Goal: Information Seeking & Learning: Learn about a topic

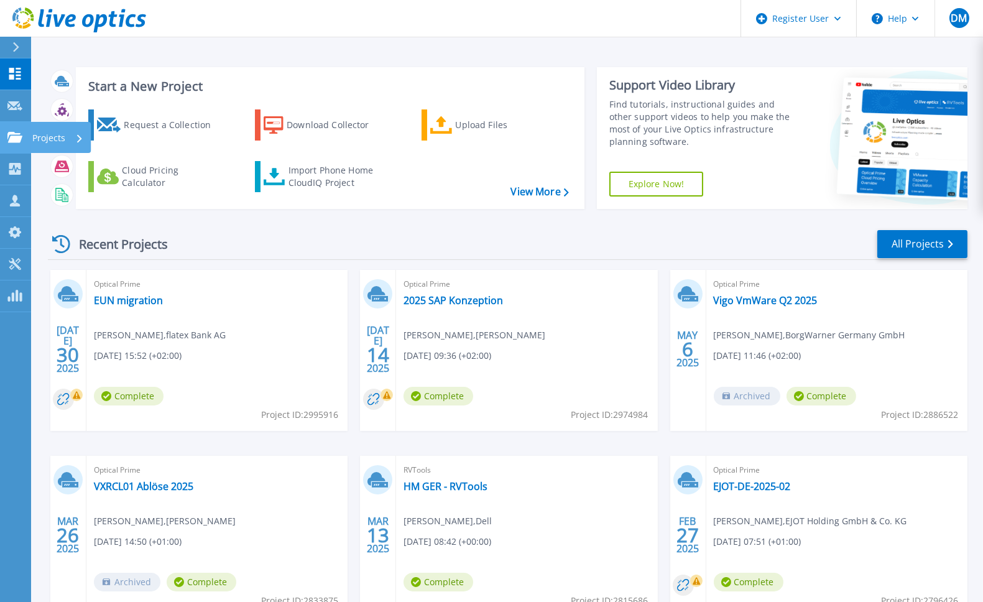
click at [16, 132] on icon at bounding box center [14, 137] width 15 height 11
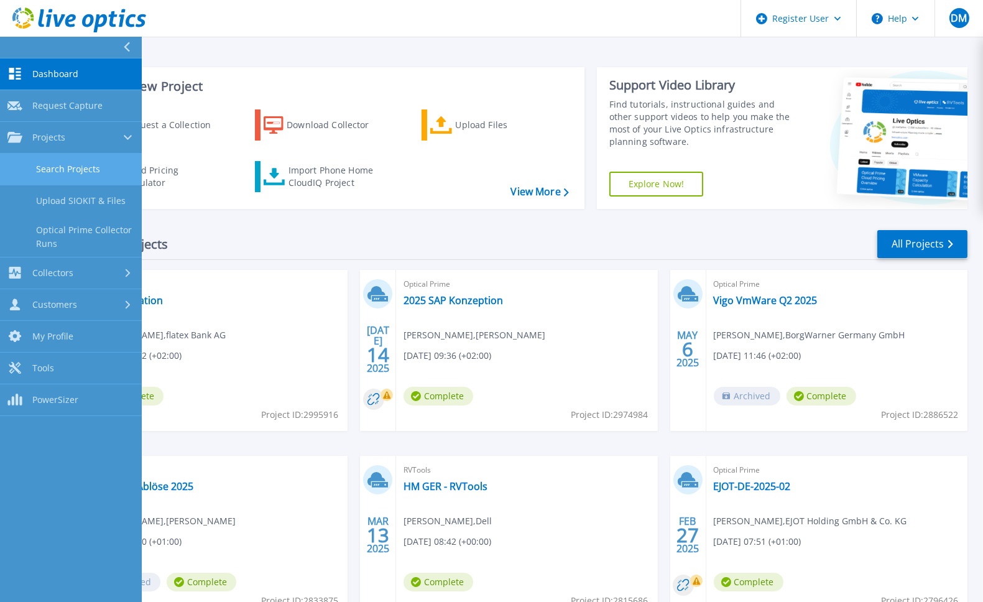
click at [68, 165] on link "Search Projects" at bounding box center [71, 170] width 142 height 32
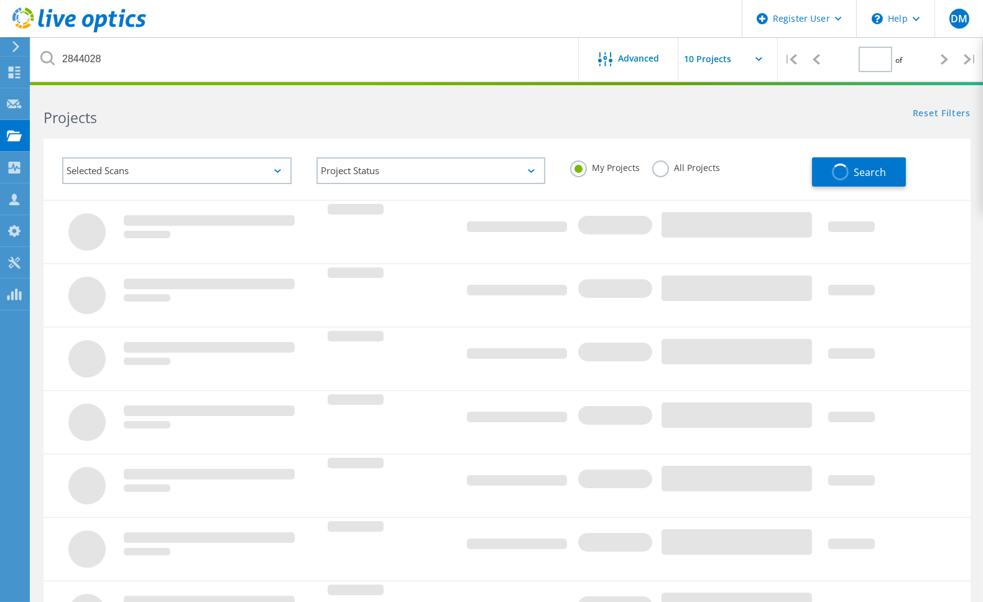
type input "1"
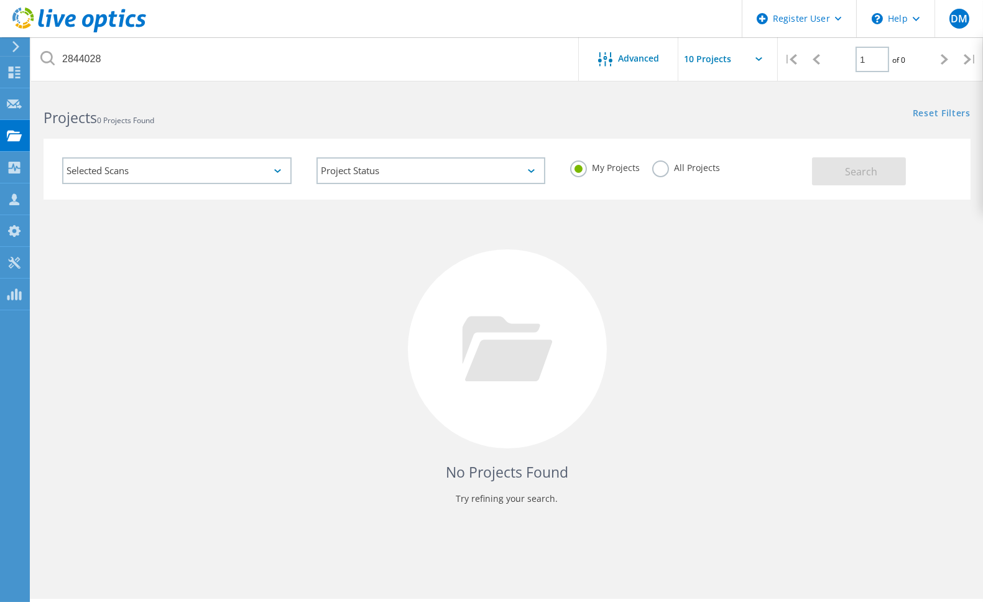
click at [659, 168] on label "All Projects" at bounding box center [687, 166] width 68 height 12
click at [0, 0] on input "All Projects" at bounding box center [0, 0] width 0 height 0
click at [875, 174] on span "Search" at bounding box center [861, 172] width 32 height 14
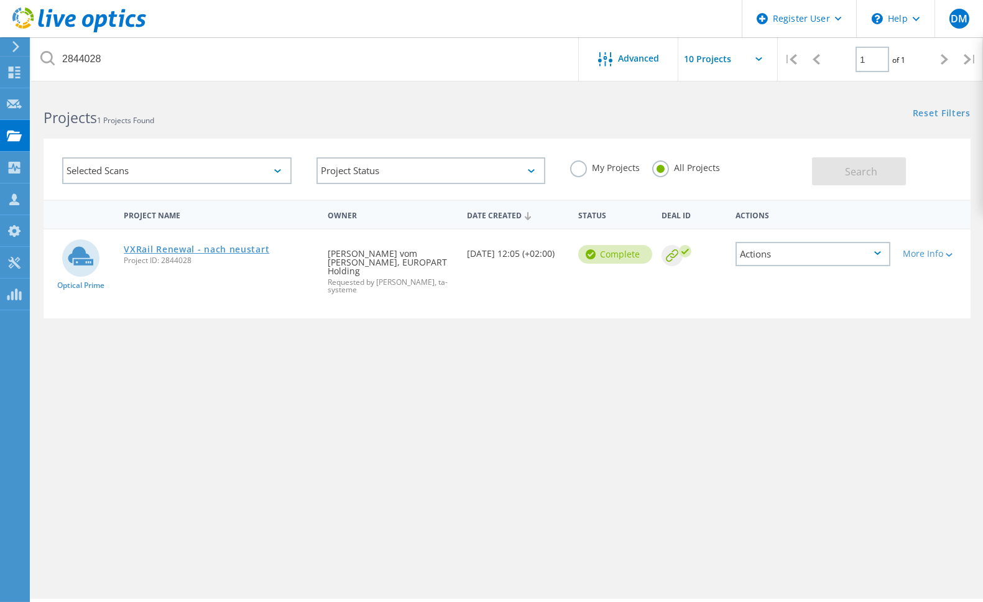
click at [244, 245] on link "VXRail Renewal - nach neustart" at bounding box center [197, 249] width 146 height 9
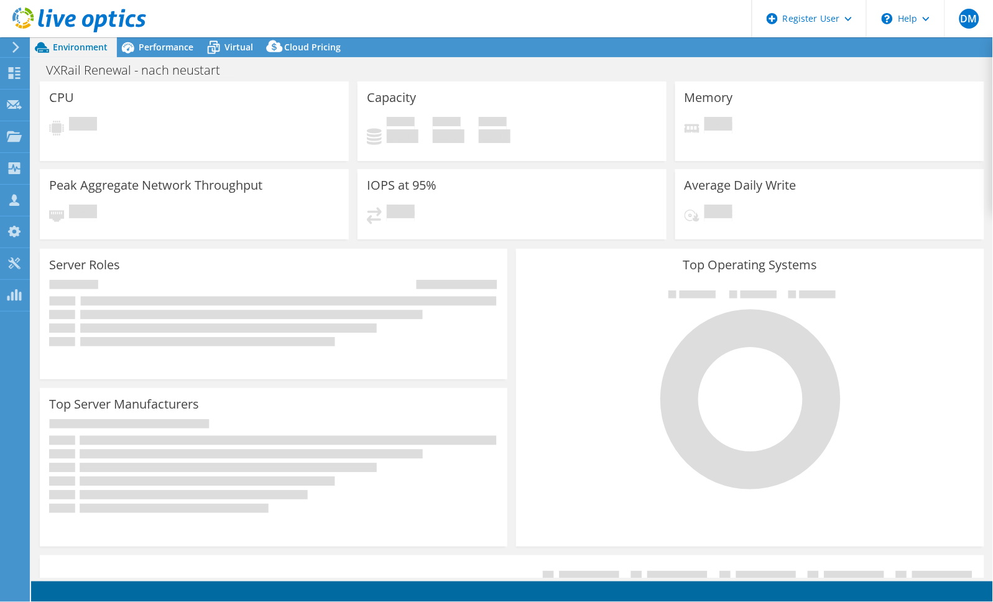
select select "EUFrankfurt"
select select "USD"
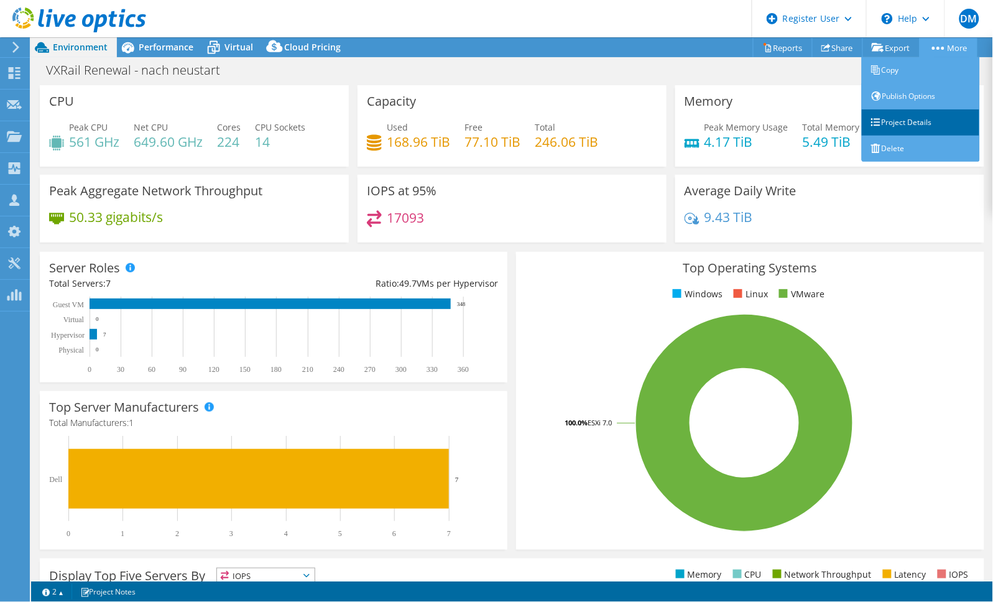
click at [886, 117] on link "Project Details" at bounding box center [921, 122] width 118 height 26
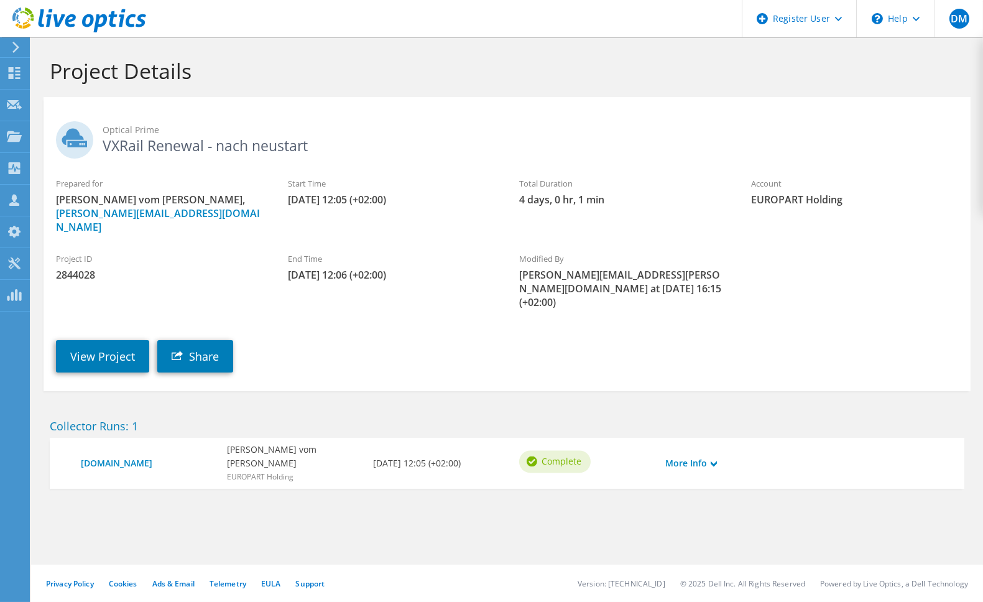
click at [81, 268] on span "2844028" at bounding box center [159, 275] width 207 height 14
copy span "2844028"
click at [116, 340] on link "View Project" at bounding box center [102, 356] width 93 height 32
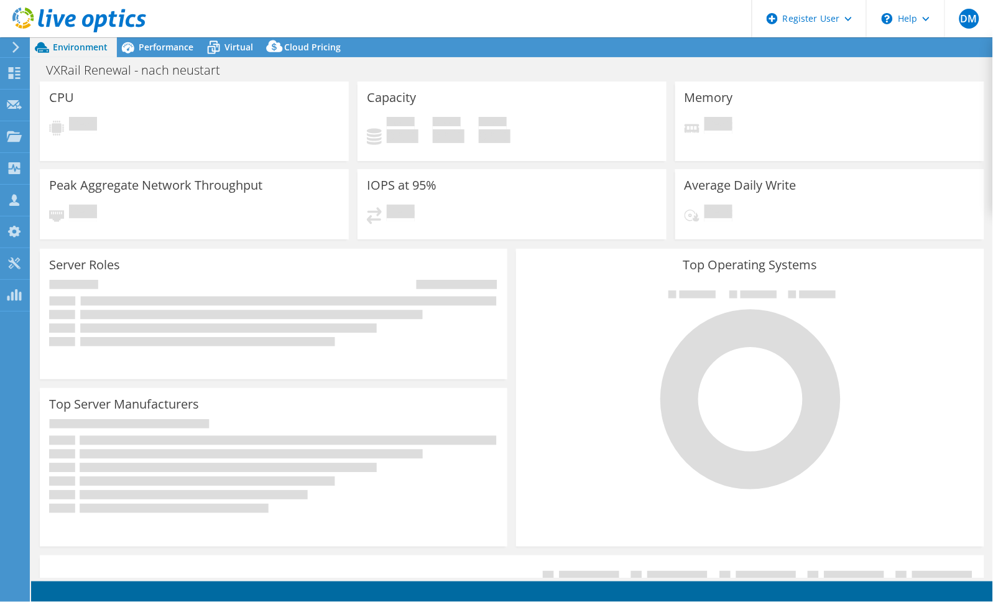
select select "EUFrankfurt"
select select "USD"
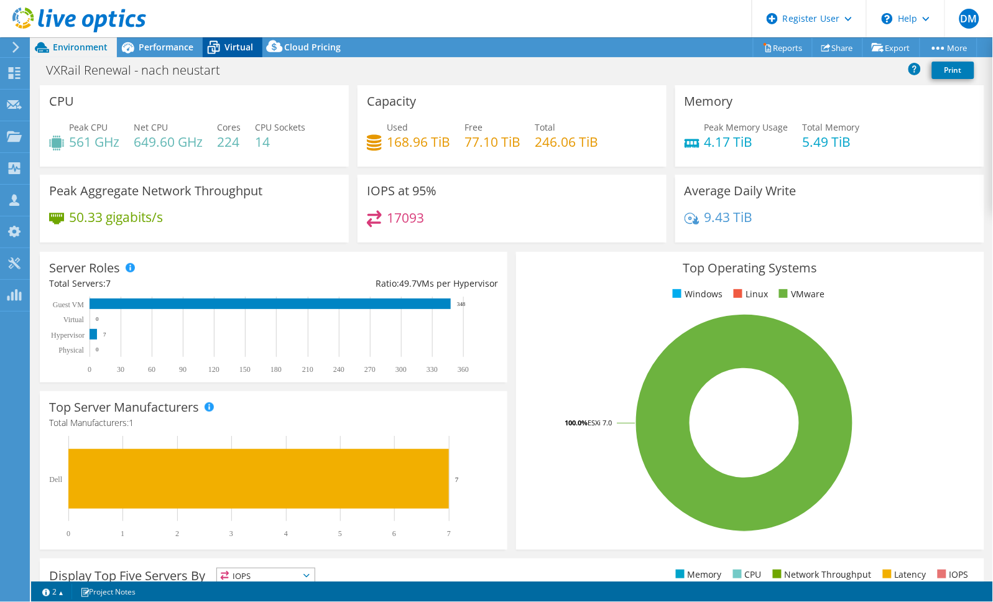
click at [231, 45] on span "Virtual" at bounding box center [239, 47] width 29 height 12
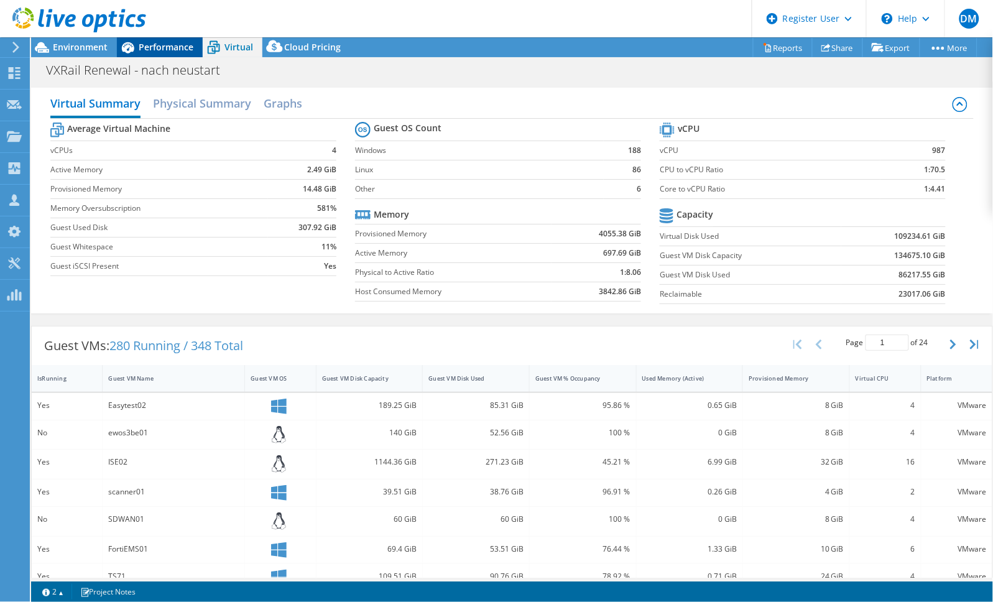
click at [163, 49] on span "Performance" at bounding box center [166, 47] width 55 height 12
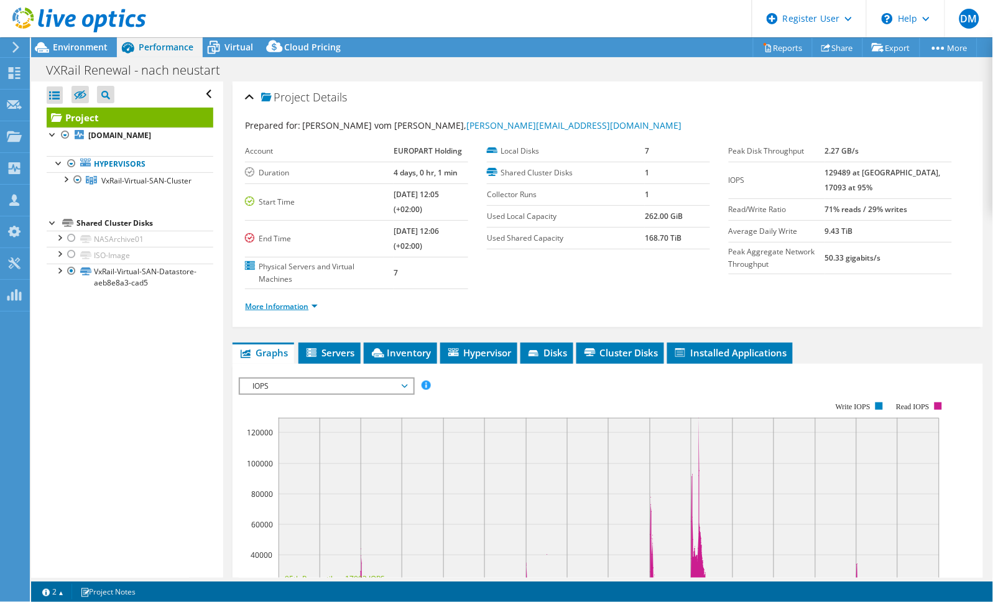
click at [315, 301] on link "More Information" at bounding box center [281, 306] width 73 height 11
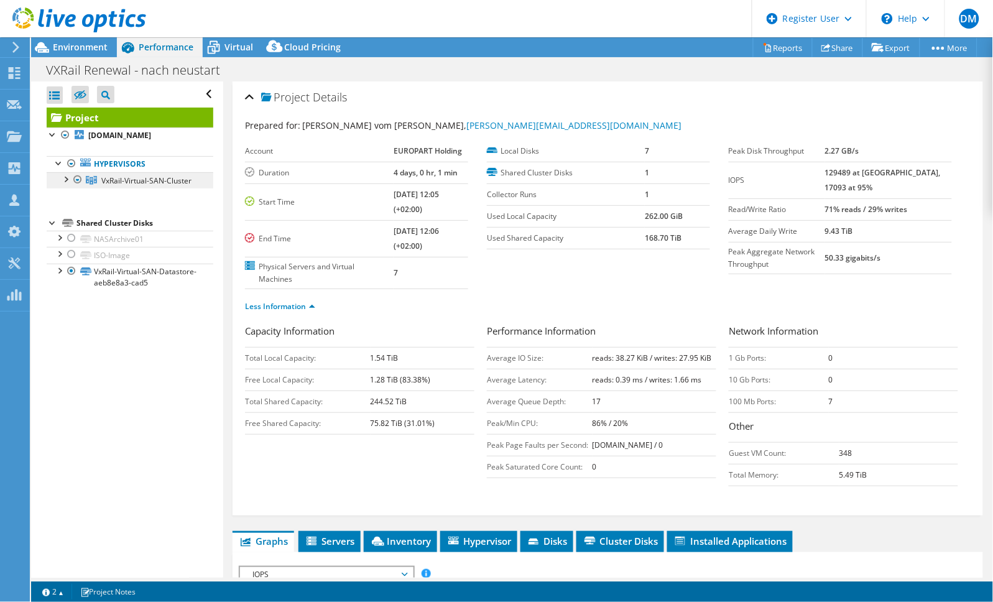
click at [162, 186] on span "VxRail-Virtual-SAN-Cluster" at bounding box center [146, 180] width 90 height 11
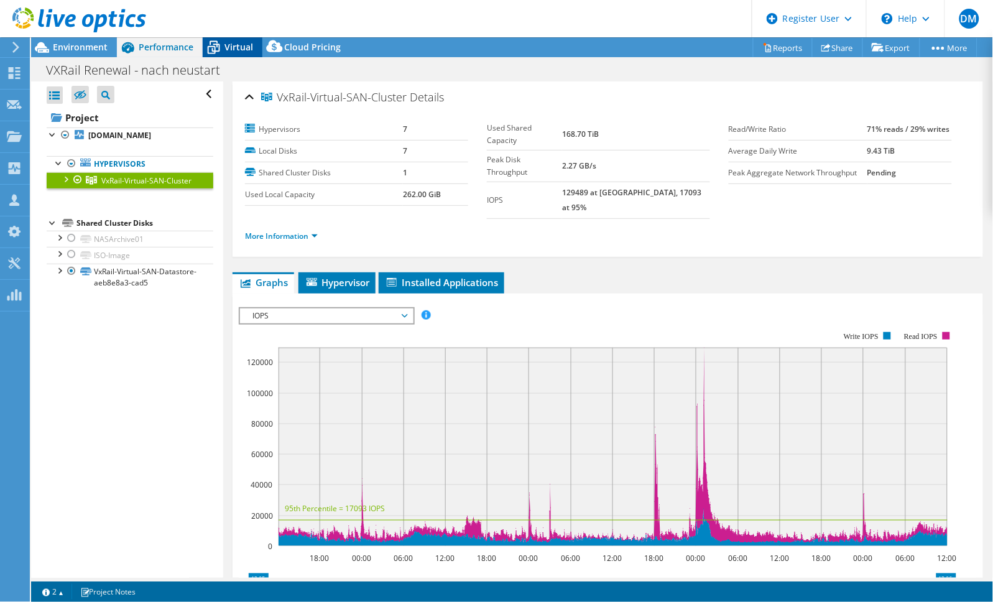
click at [229, 48] on span "Virtual" at bounding box center [239, 47] width 29 height 12
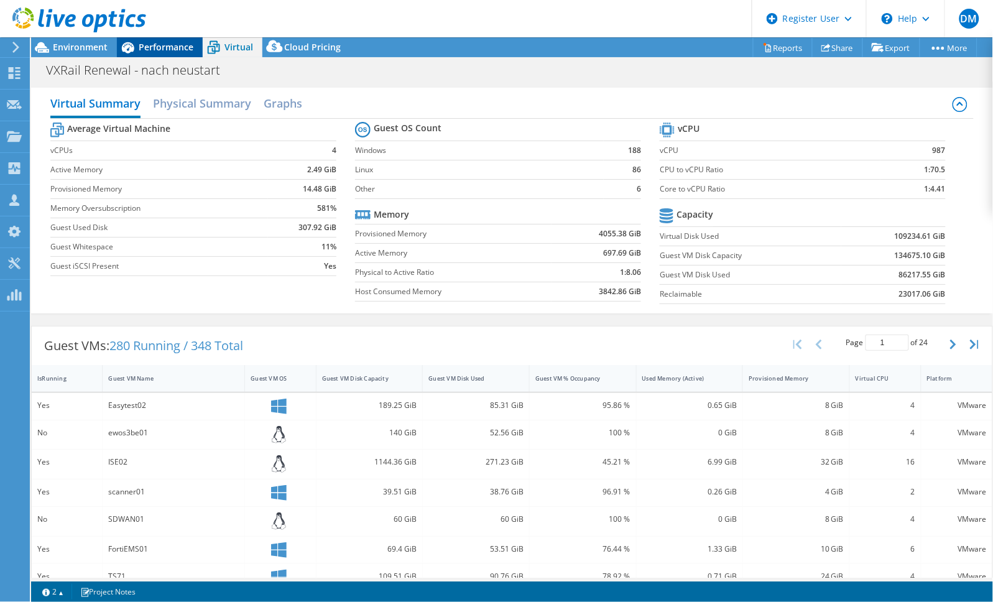
click at [157, 46] on span "Performance" at bounding box center [166, 47] width 55 height 12
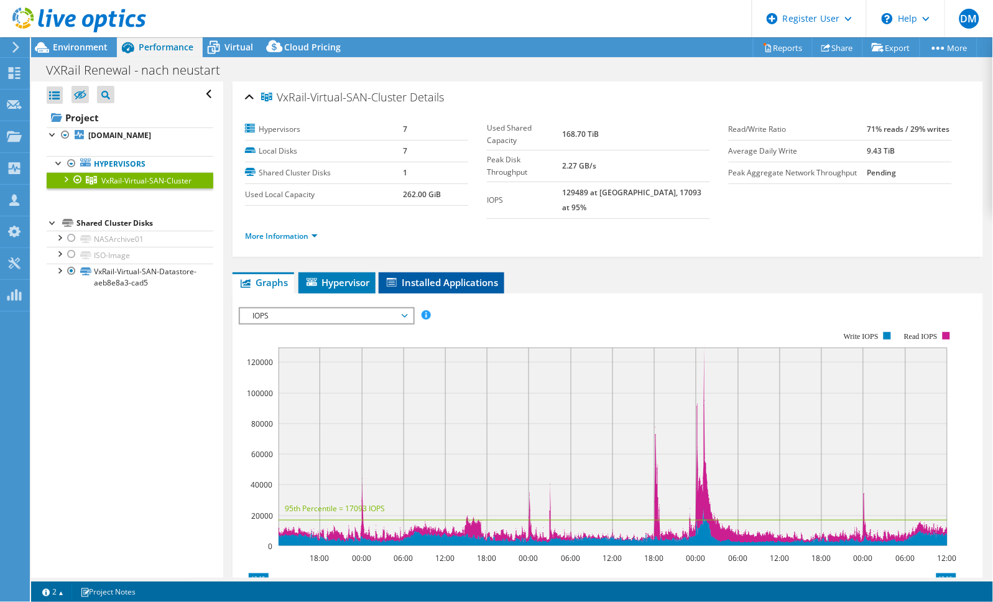
click at [459, 276] on span "Installed Applications" at bounding box center [441, 282] width 113 height 12
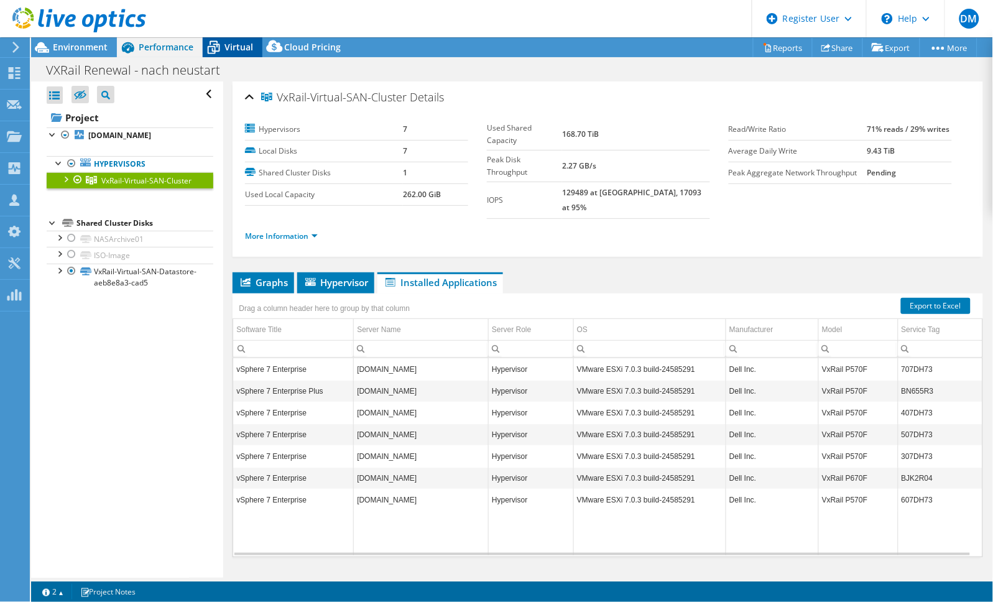
click at [236, 49] on span "Virtual" at bounding box center [239, 47] width 29 height 12
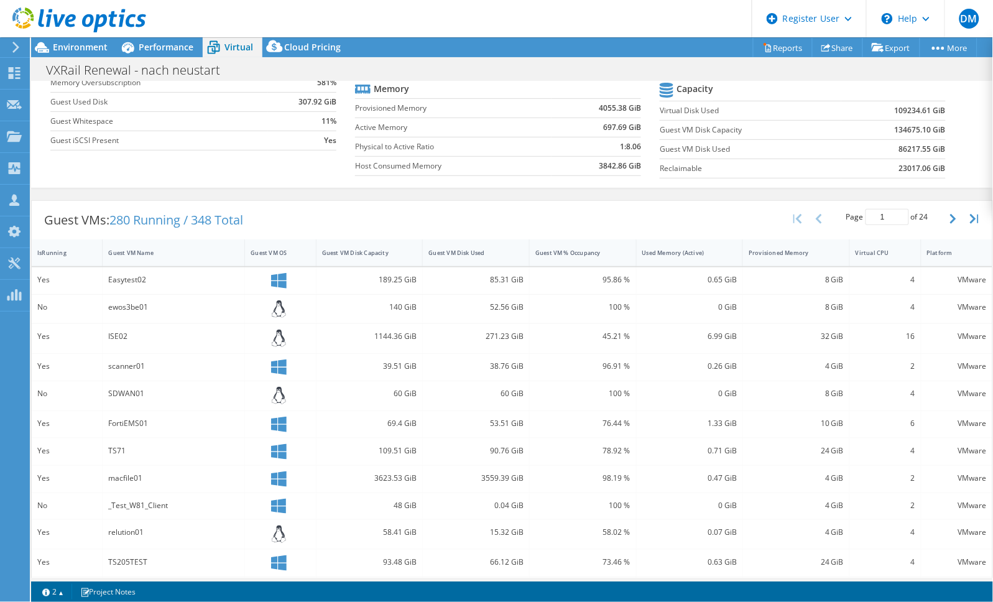
scroll to position [218, 0]
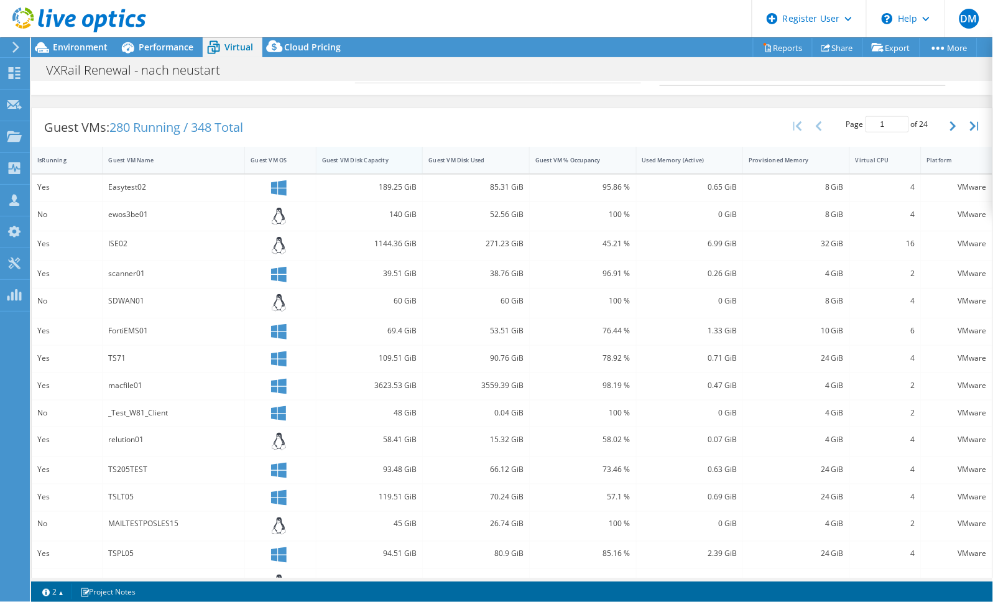
click at [345, 157] on div "Guest VM Disk Capacity" at bounding box center [362, 160] width 80 height 8
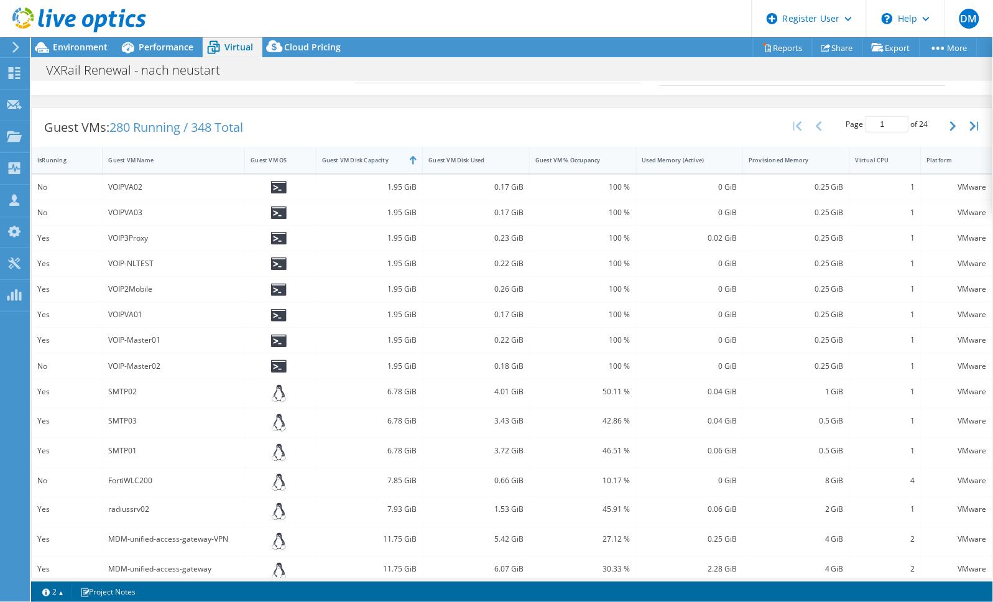
click at [345, 157] on div "Guest VM Disk Capacity" at bounding box center [362, 160] width 80 height 8
